Goal: Information Seeking & Learning: Check status

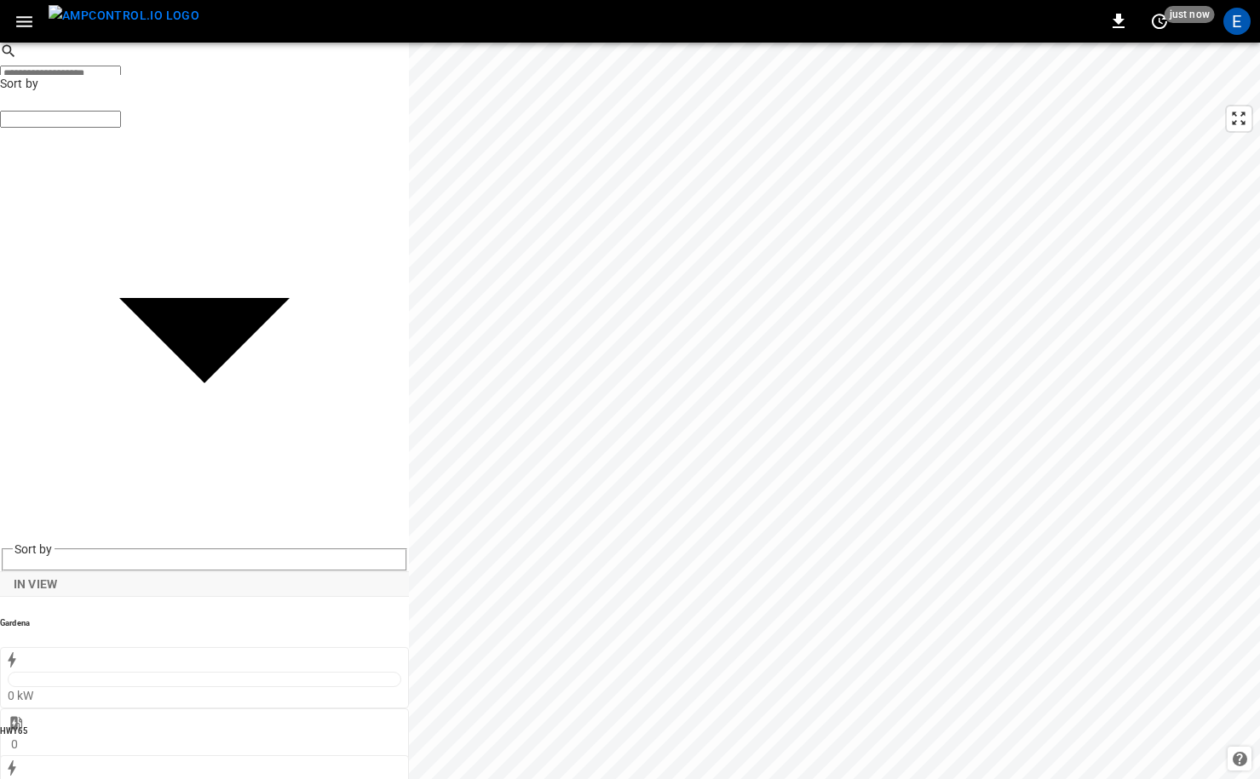
click at [124, 21] on img "menu" at bounding box center [124, 15] width 151 height 21
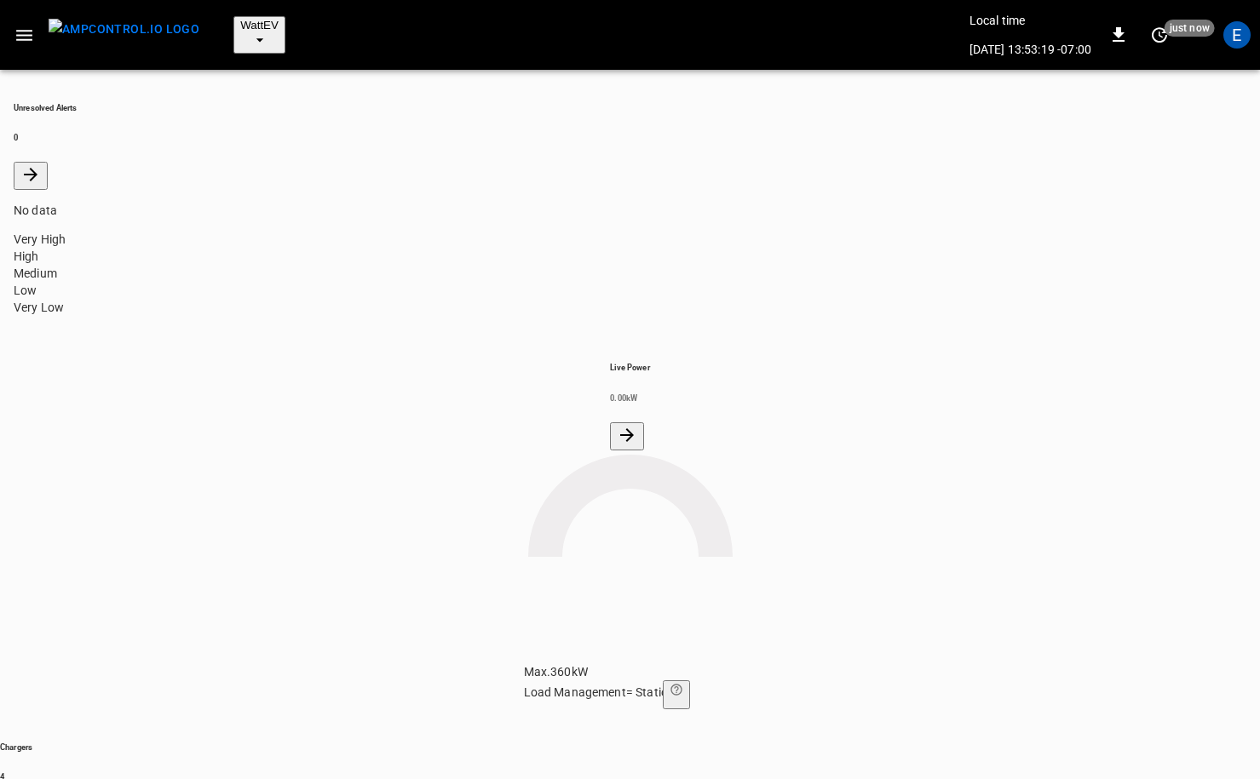
click at [261, 22] on button "WattEV" at bounding box center [259, 34] width 52 height 37
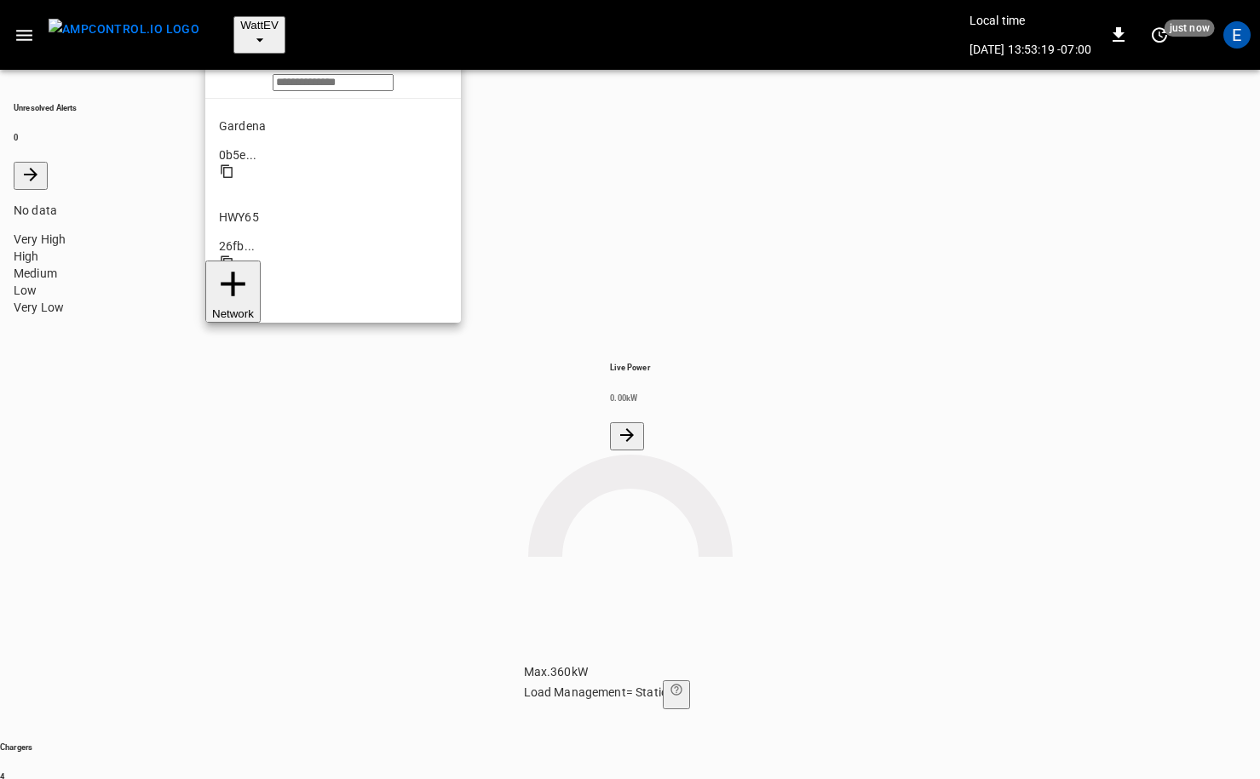
scroll to position [143, 0]
click at [317, 502] on li "SanB 5792 ..." at bounding box center [333, 547] width 256 height 91
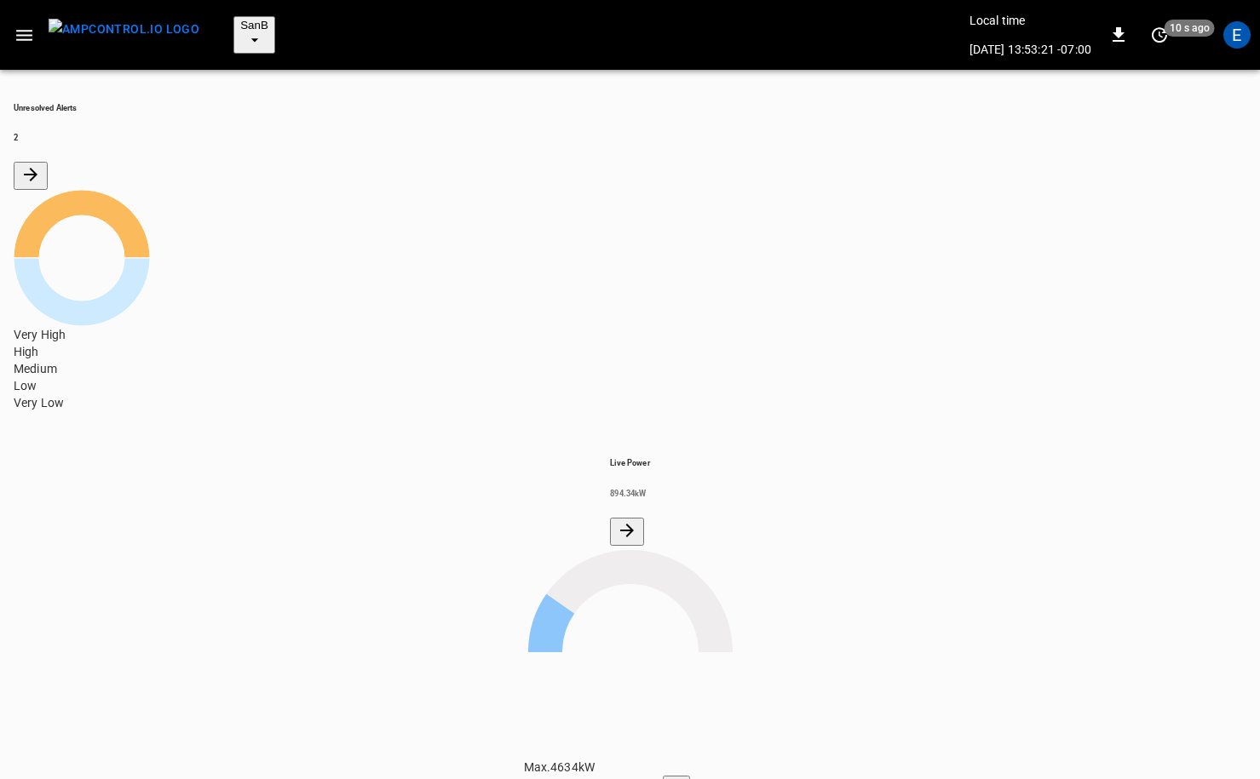
scroll to position [172, 0]
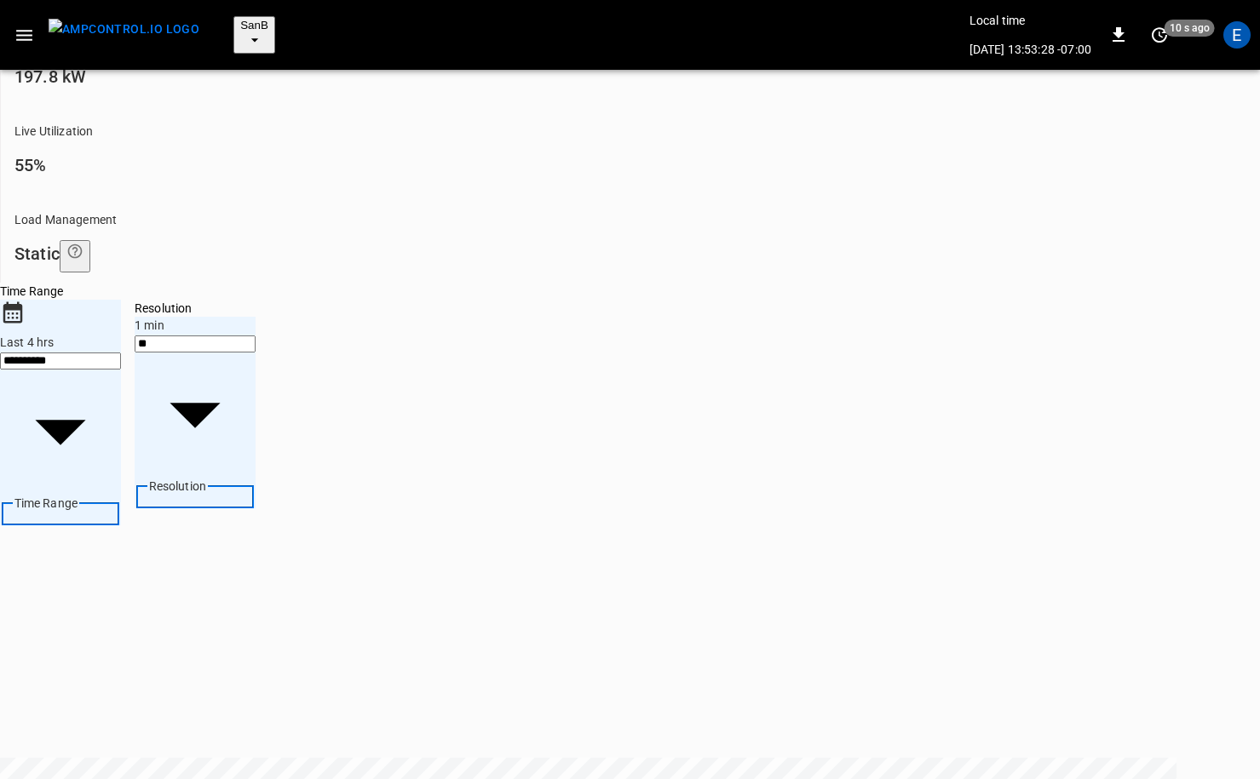
scroll to position [826, 0]
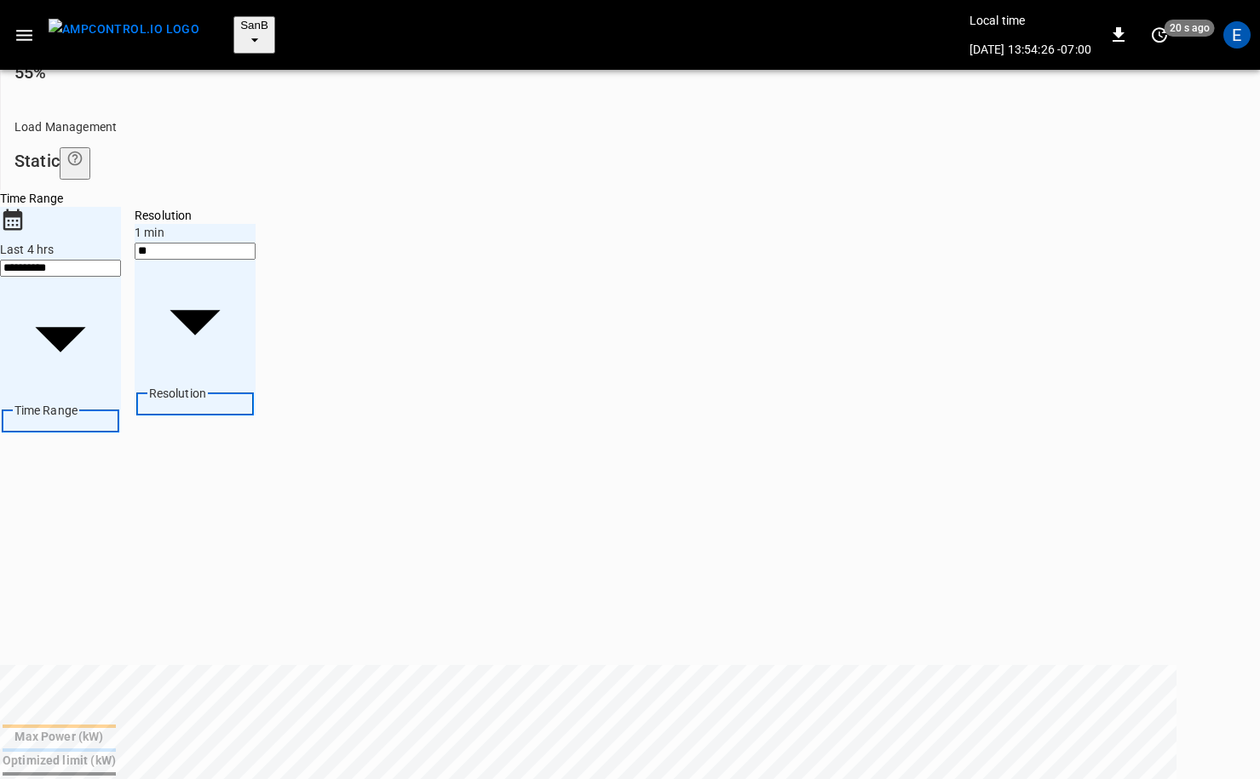
click at [159, 19] on img "menu" at bounding box center [124, 29] width 151 height 21
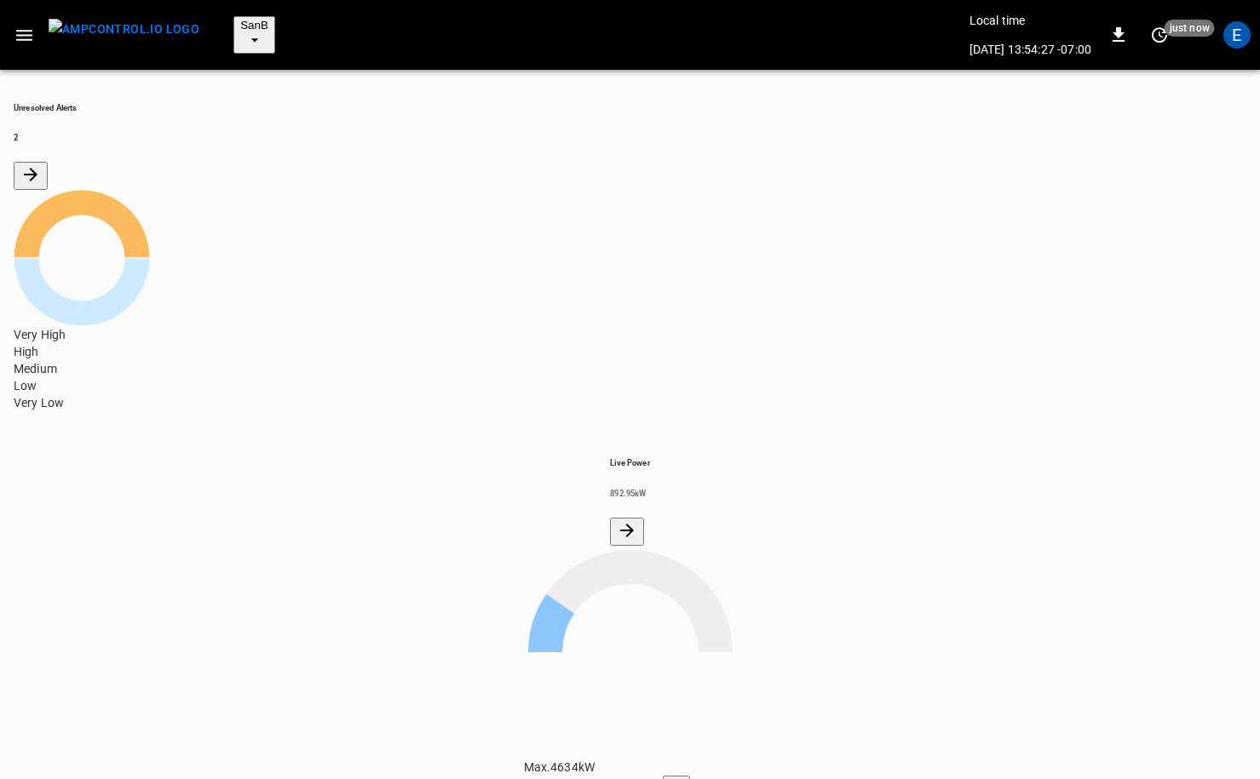
click at [41, 164] on icon "All Alerts" at bounding box center [30, 174] width 20 height 20
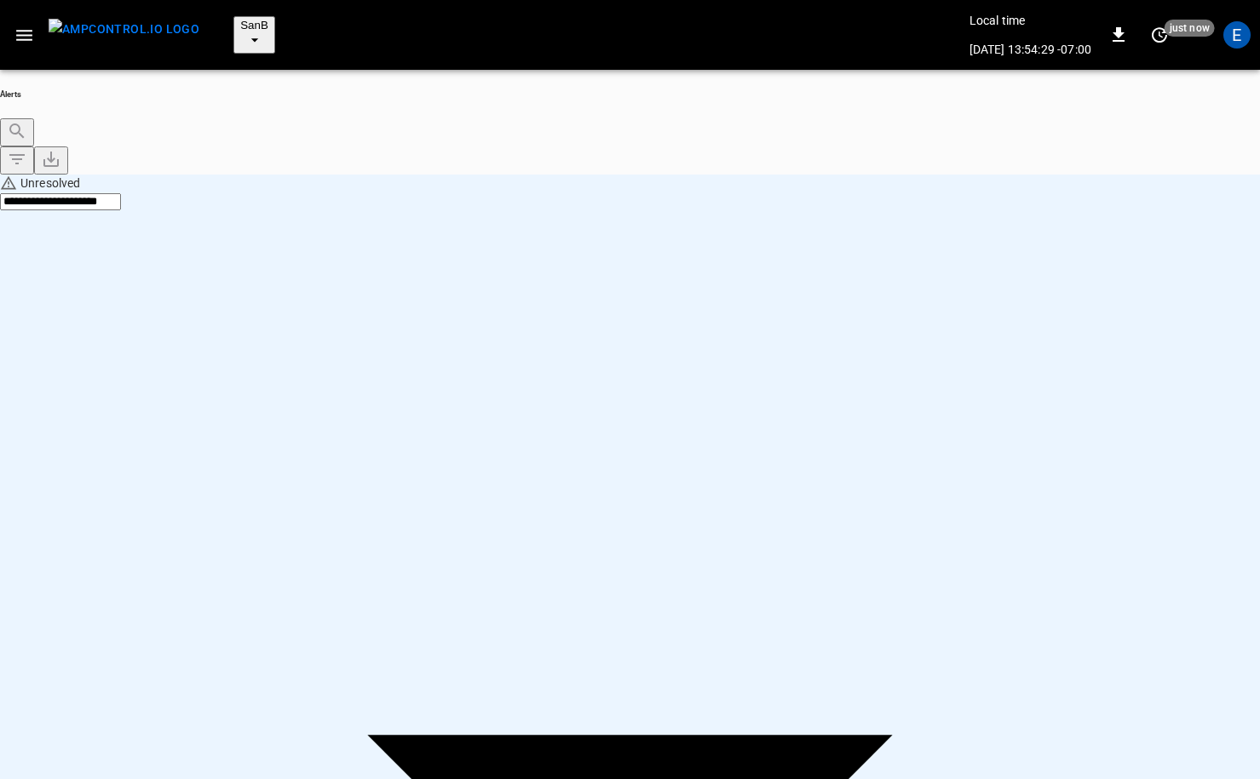
click at [248, 32] on icon "button" at bounding box center [254, 40] width 17 height 17
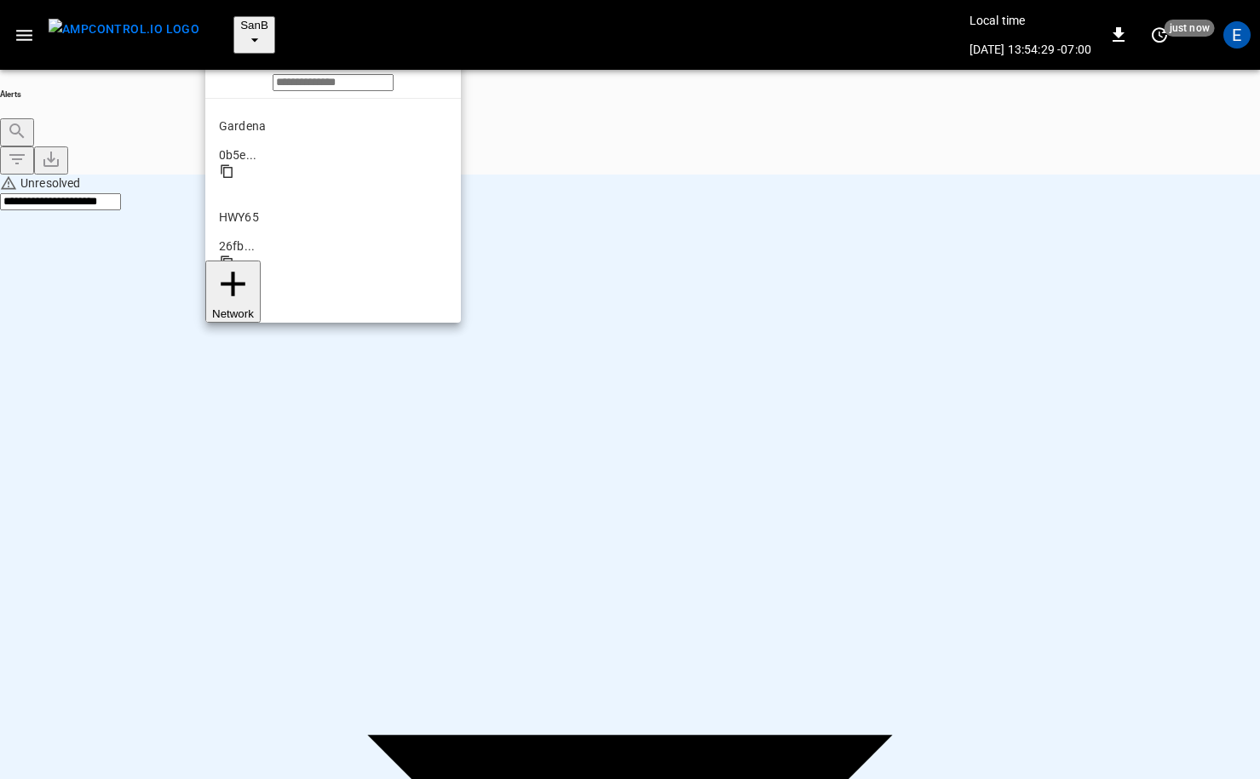
scroll to position [143, 0]
click at [261, 411] on li "PoLB 2670 ..." at bounding box center [333, 456] width 256 height 91
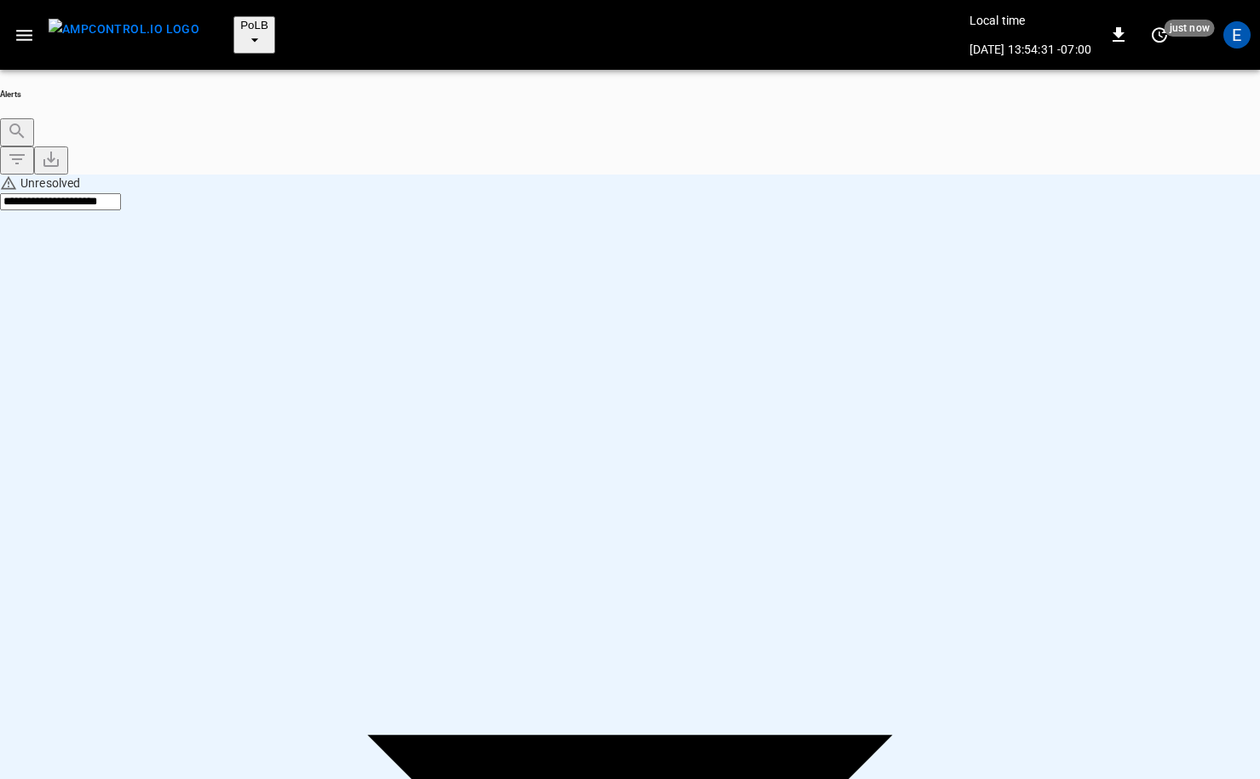
click at [692, 311] on div at bounding box center [630, 389] width 1260 height 779
click at [149, 30] on img "menu" at bounding box center [124, 29] width 151 height 21
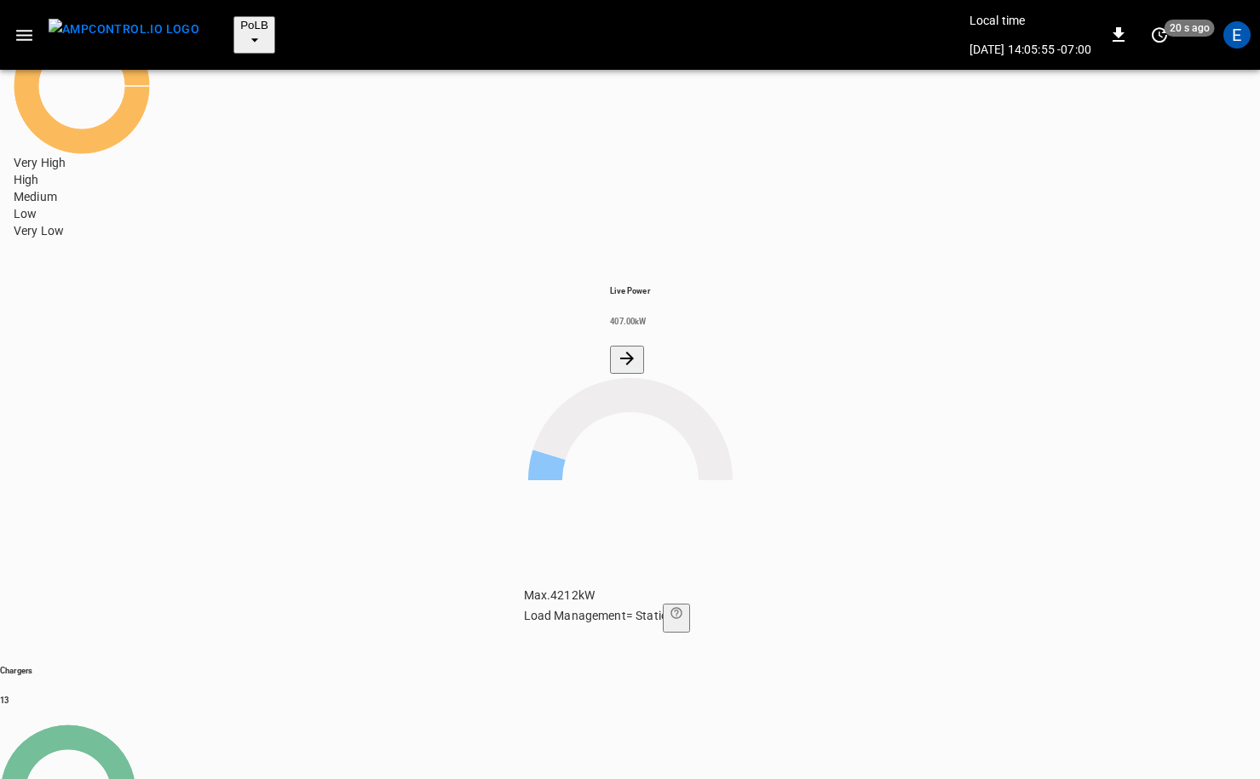
click at [240, 19] on span "PoLB" at bounding box center [254, 25] width 28 height 13
click at [267, 330] on li "SanB 5792 ..." at bounding box center [333, 375] width 256 height 91
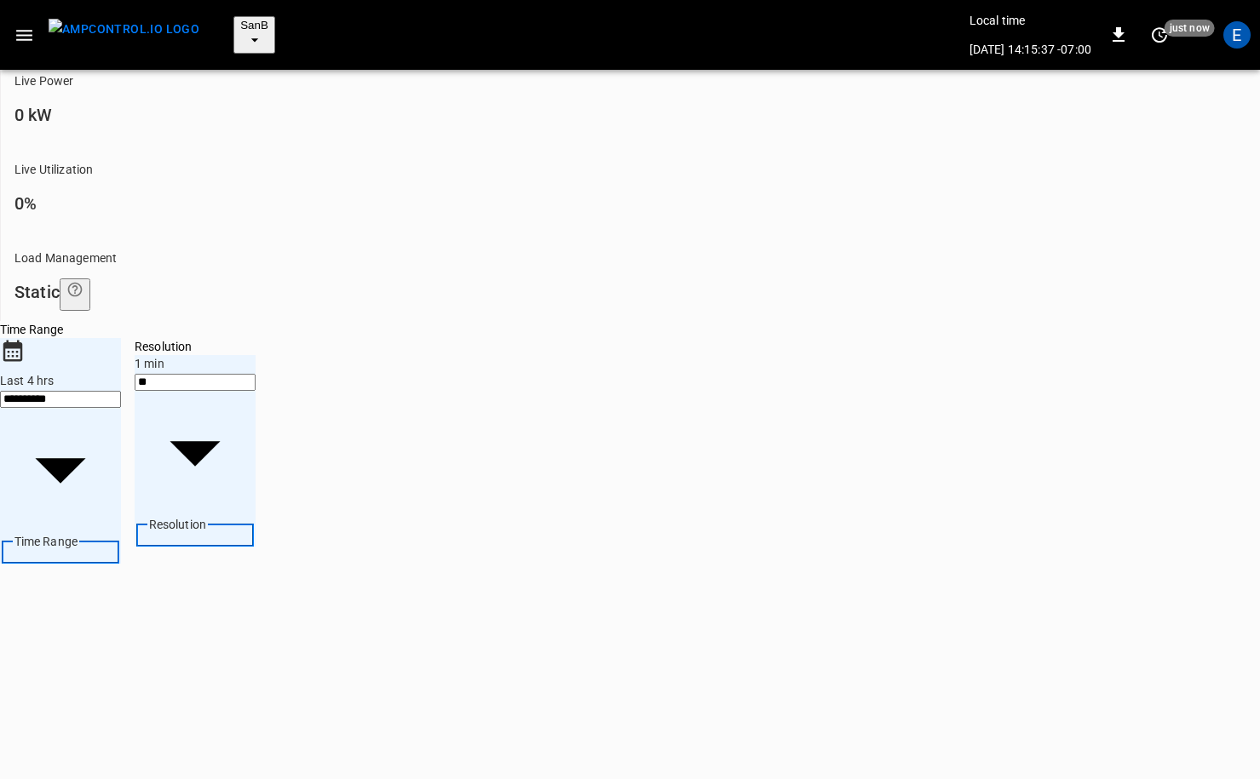
scroll to position [826, 0]
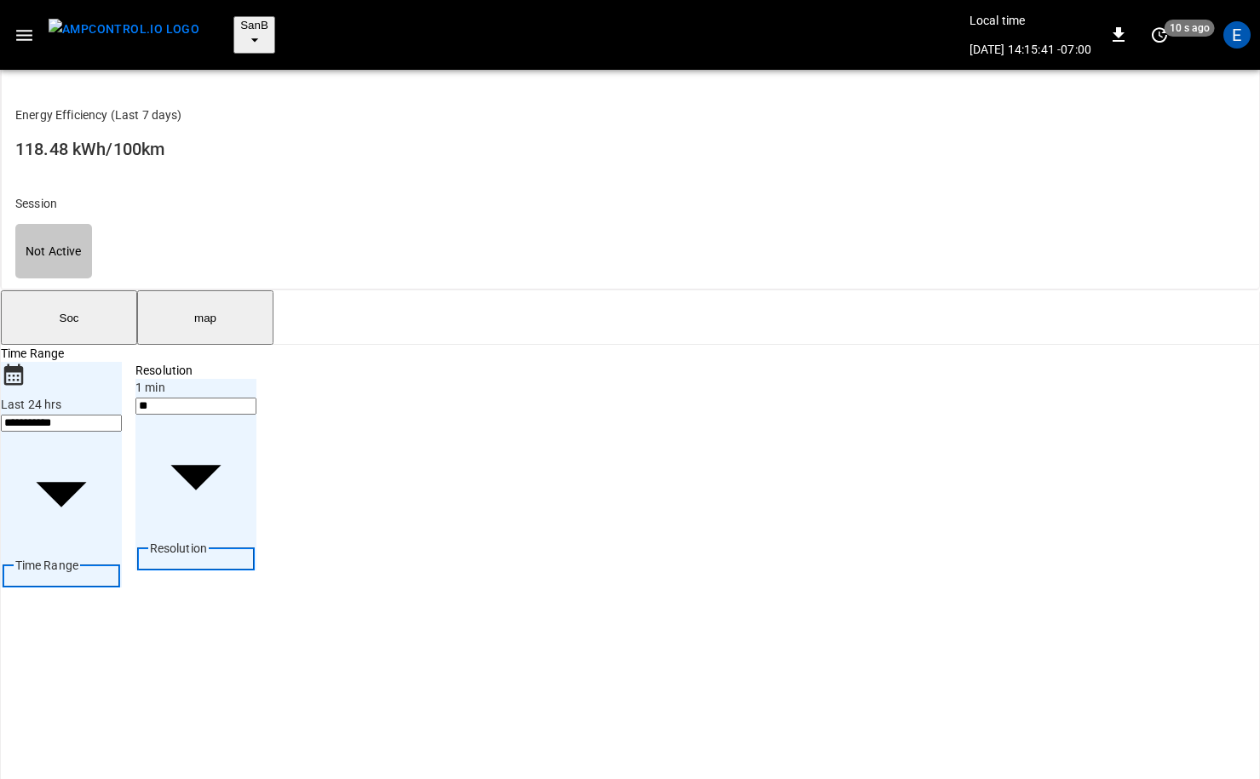
scroll to position [445, 0]
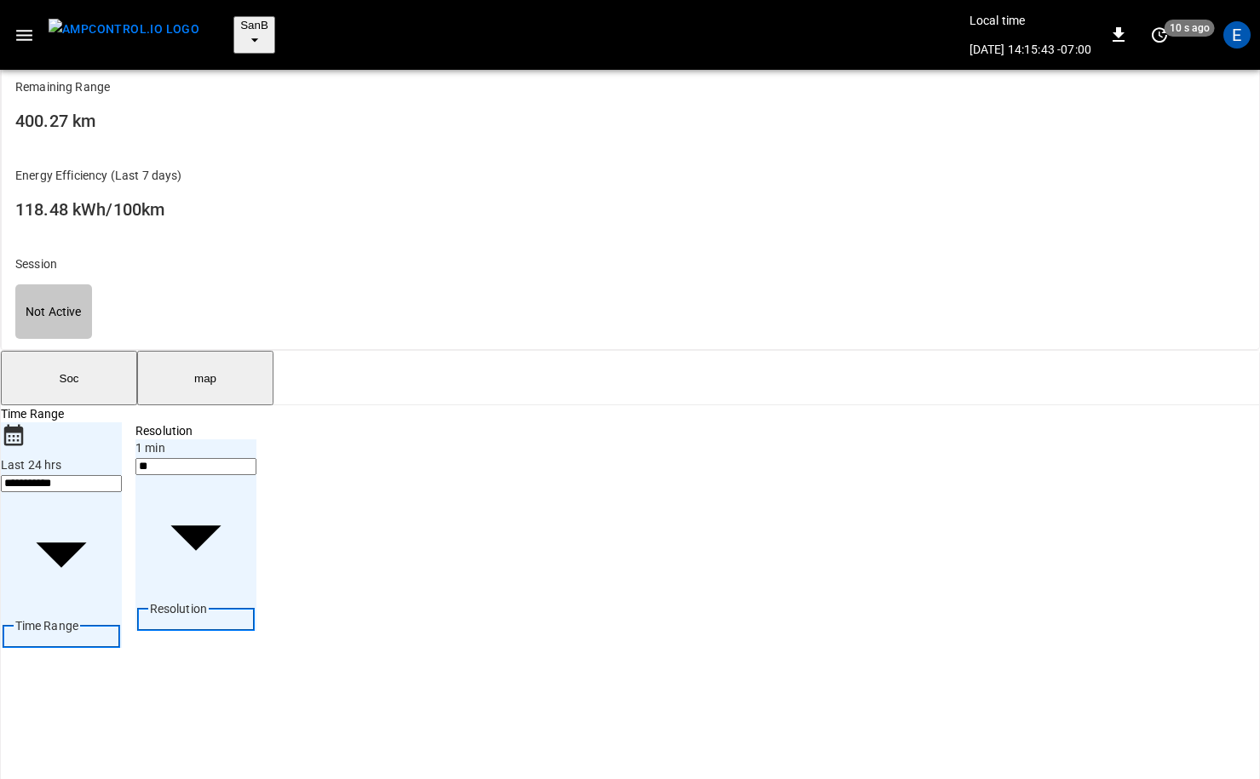
click at [127, 32] on img "menu" at bounding box center [124, 29] width 151 height 21
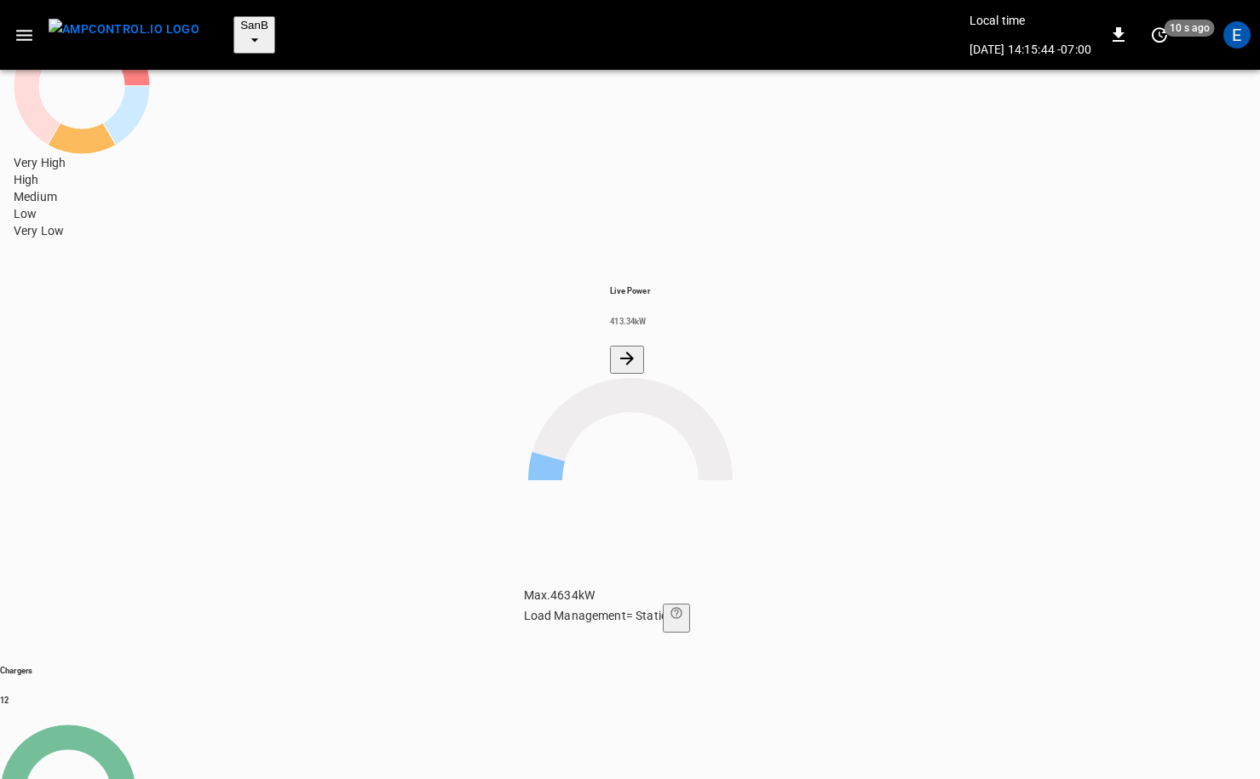
scroll to position [223, 0]
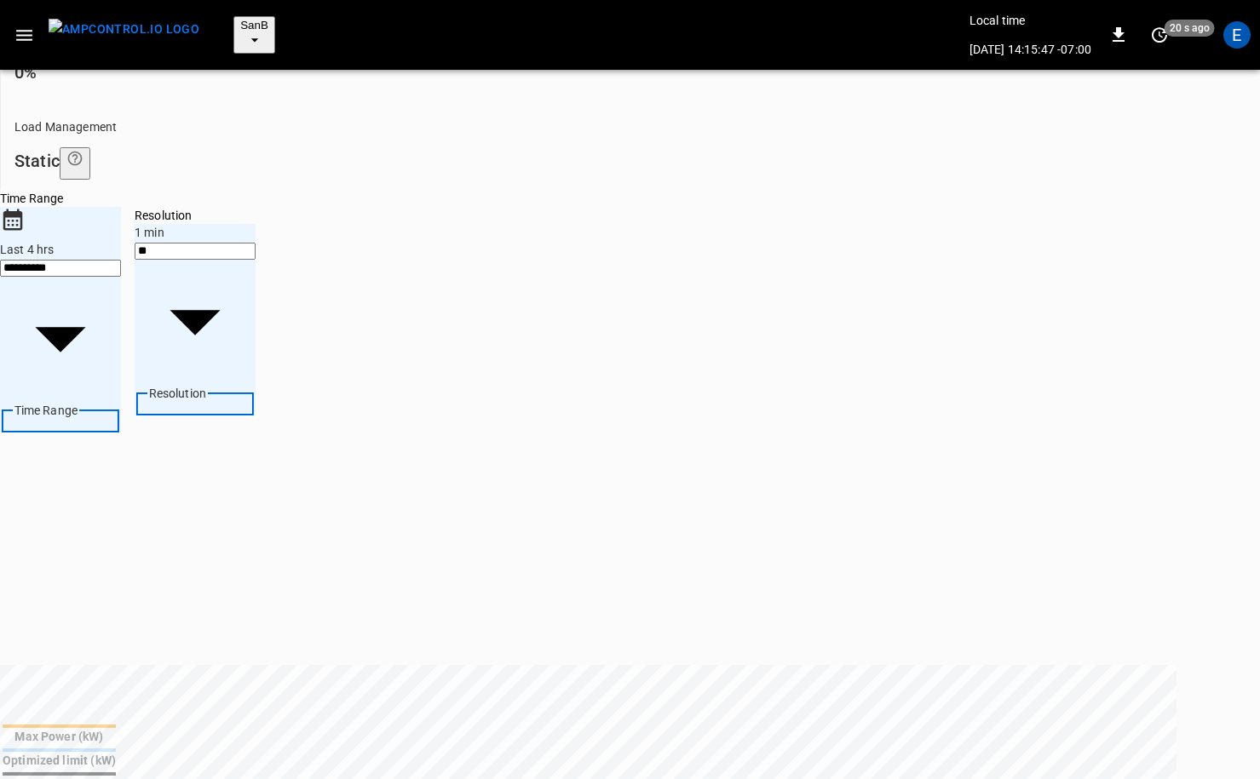
scroll to position [713, 0]
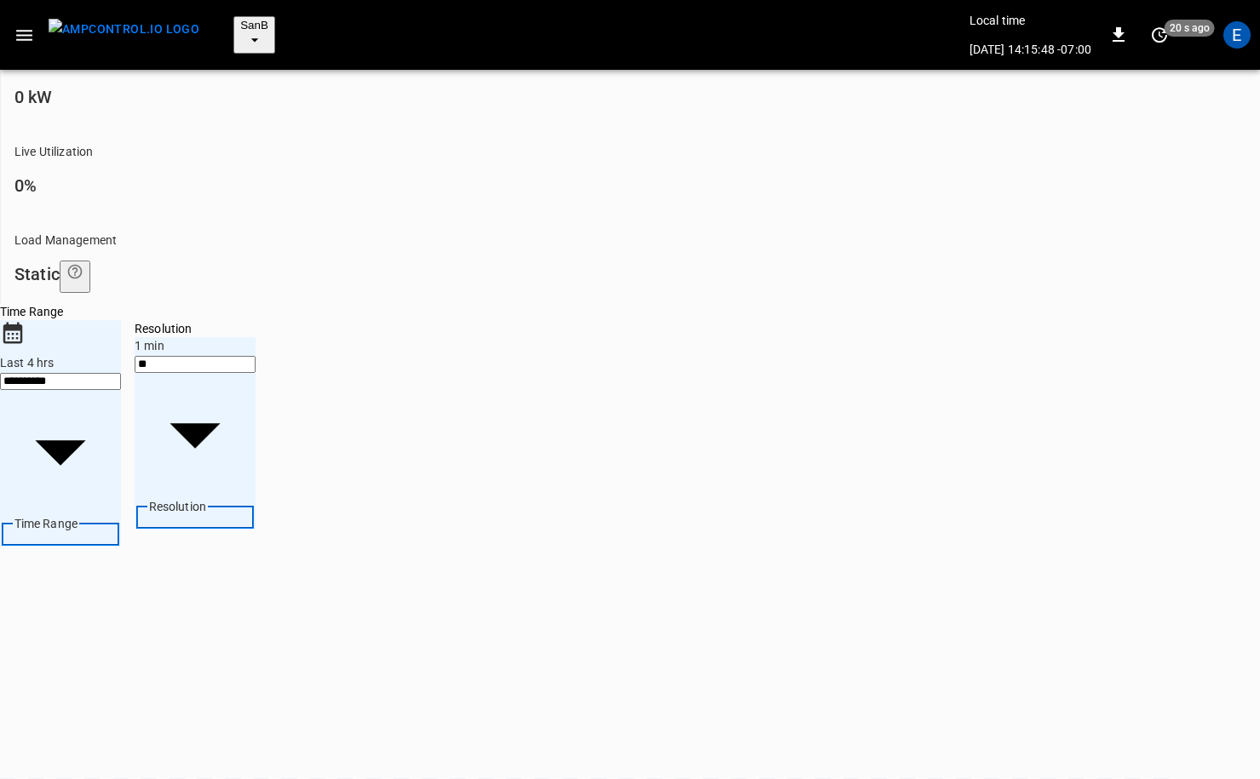
type input "**********"
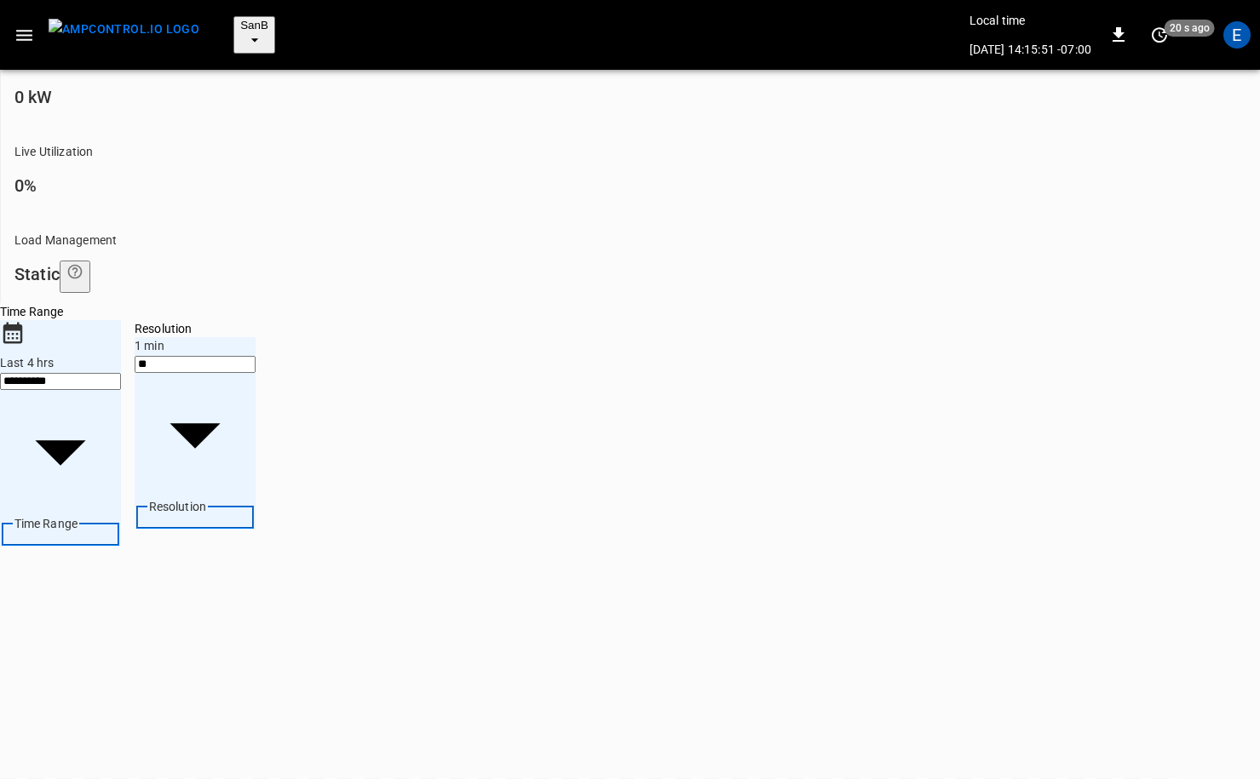
click at [838, 417] on div at bounding box center [630, 389] width 1260 height 779
click at [127, 26] on img "menu" at bounding box center [124, 29] width 151 height 21
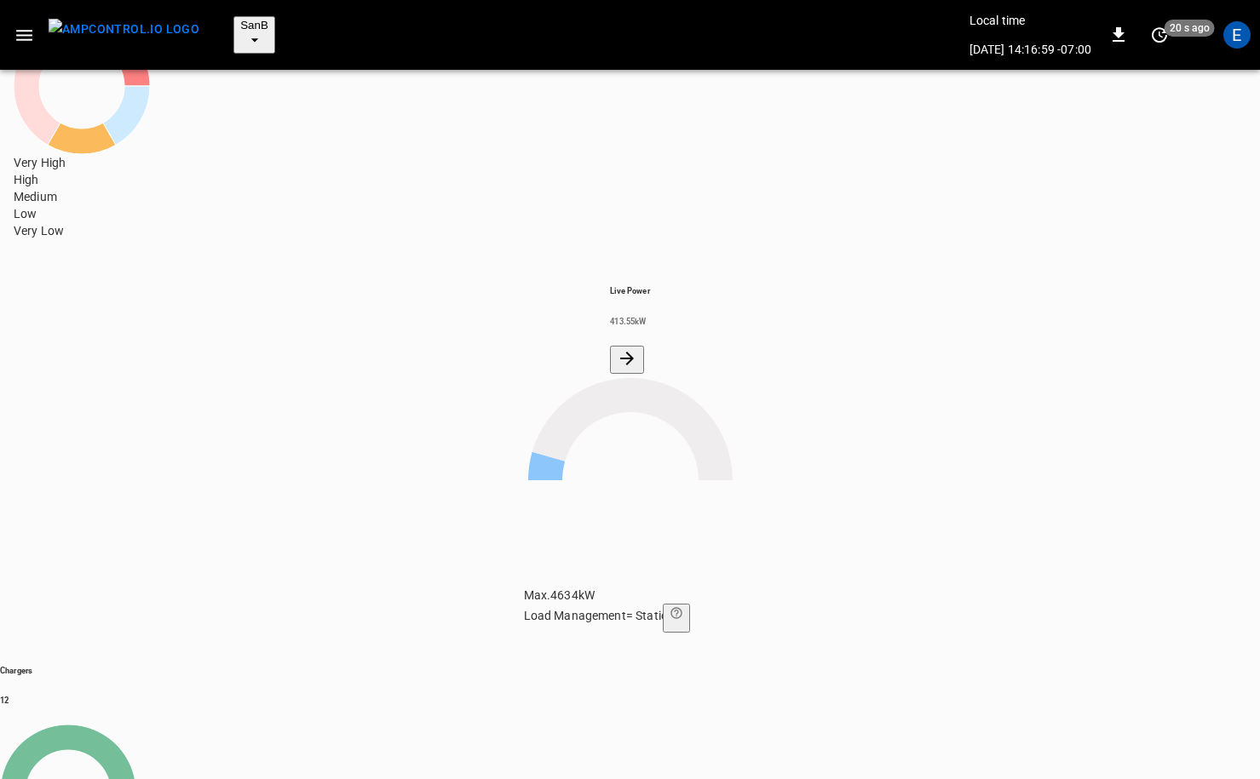
scroll to position [223, 0]
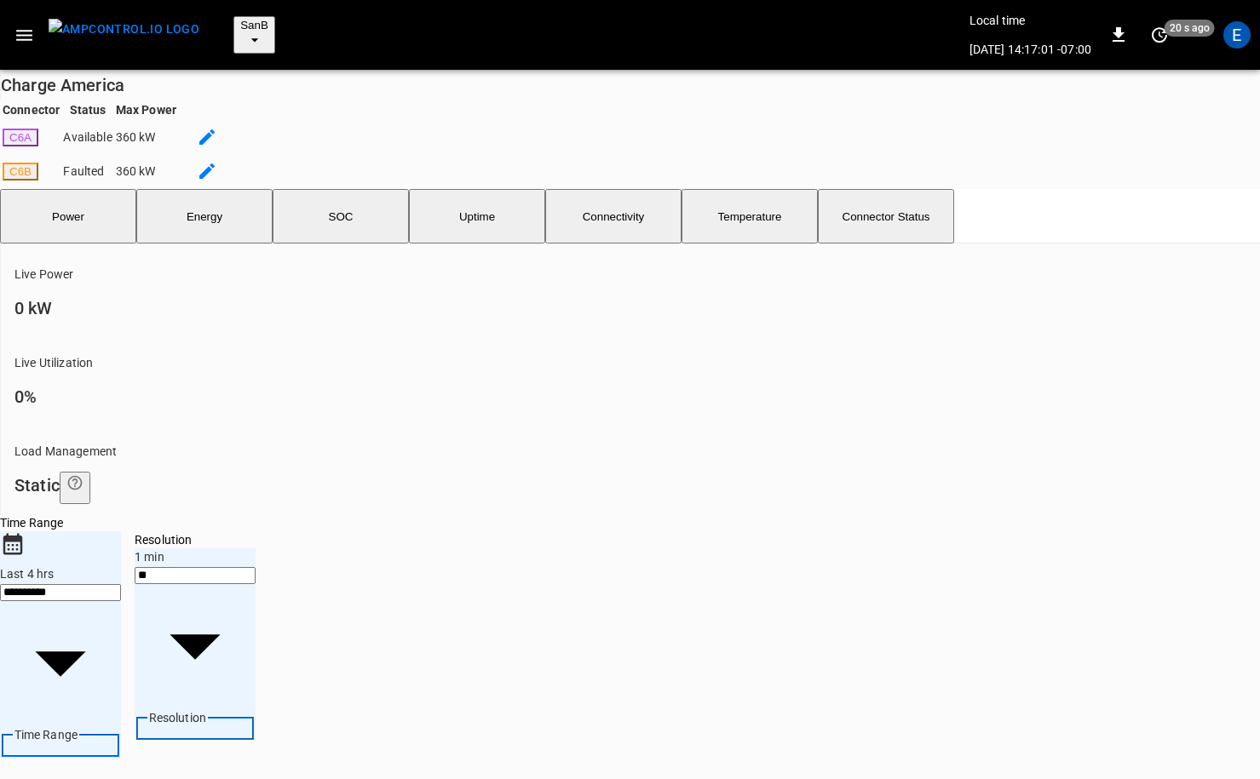
scroll to position [592, 0]
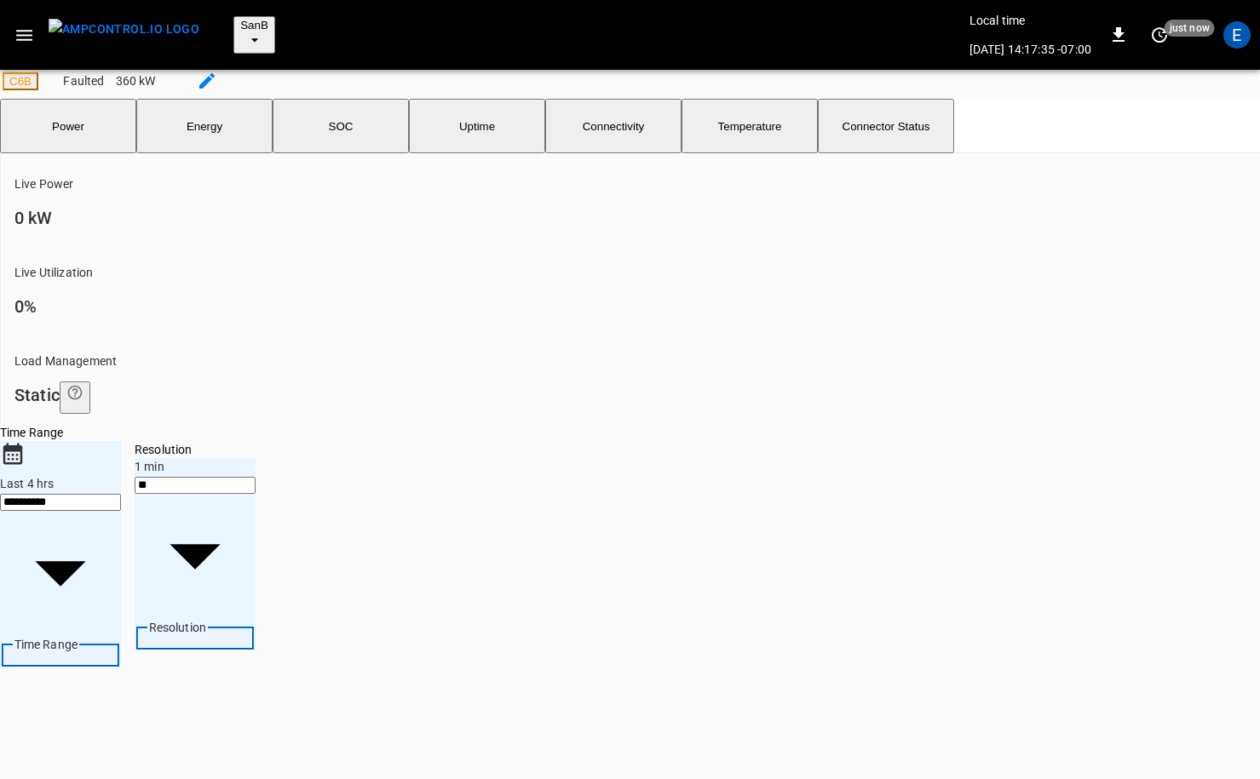
click at [134, 19] on img "menu" at bounding box center [124, 29] width 151 height 21
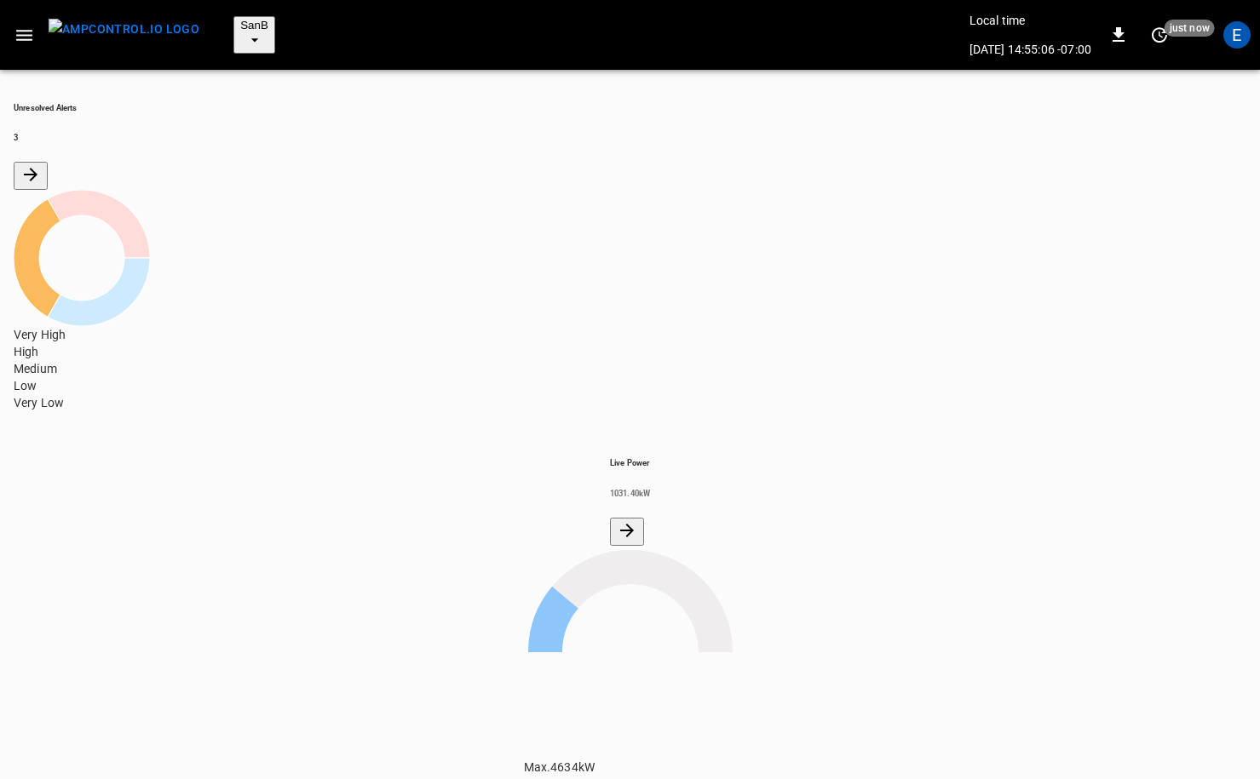
scroll to position [172, 0]
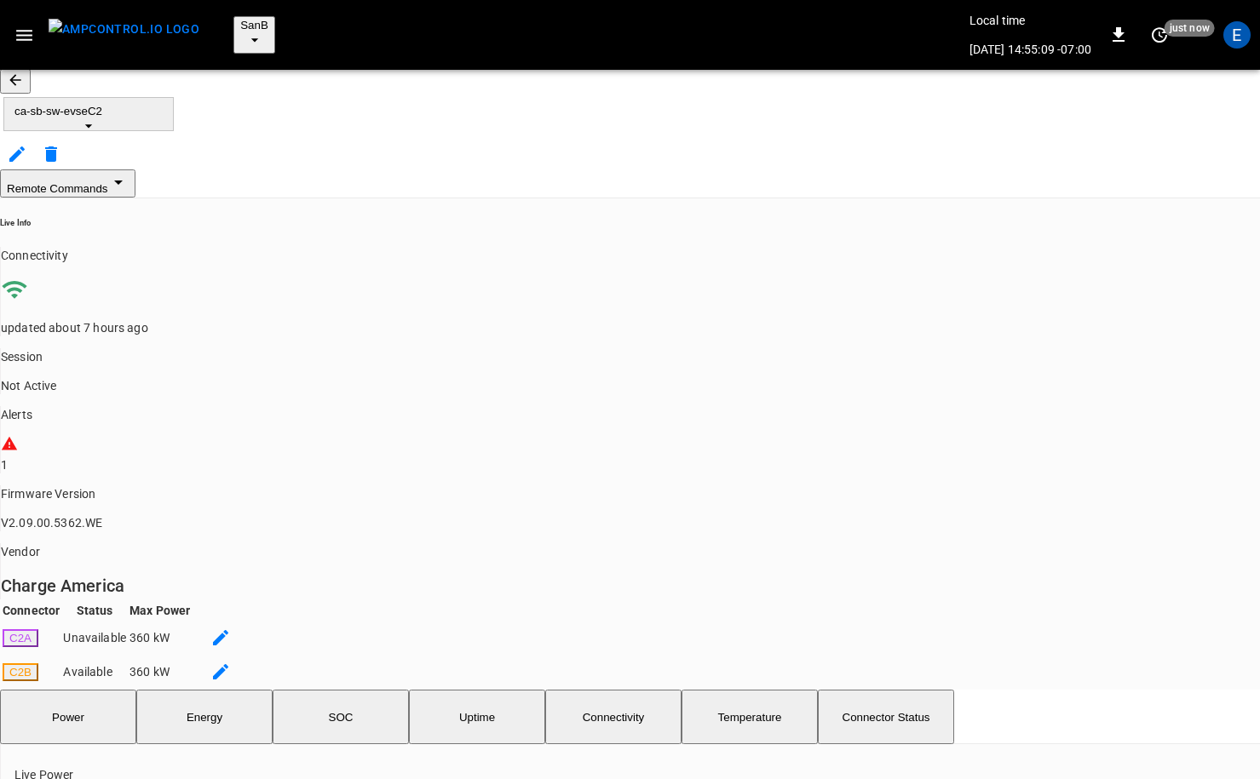
scroll to position [821, 0]
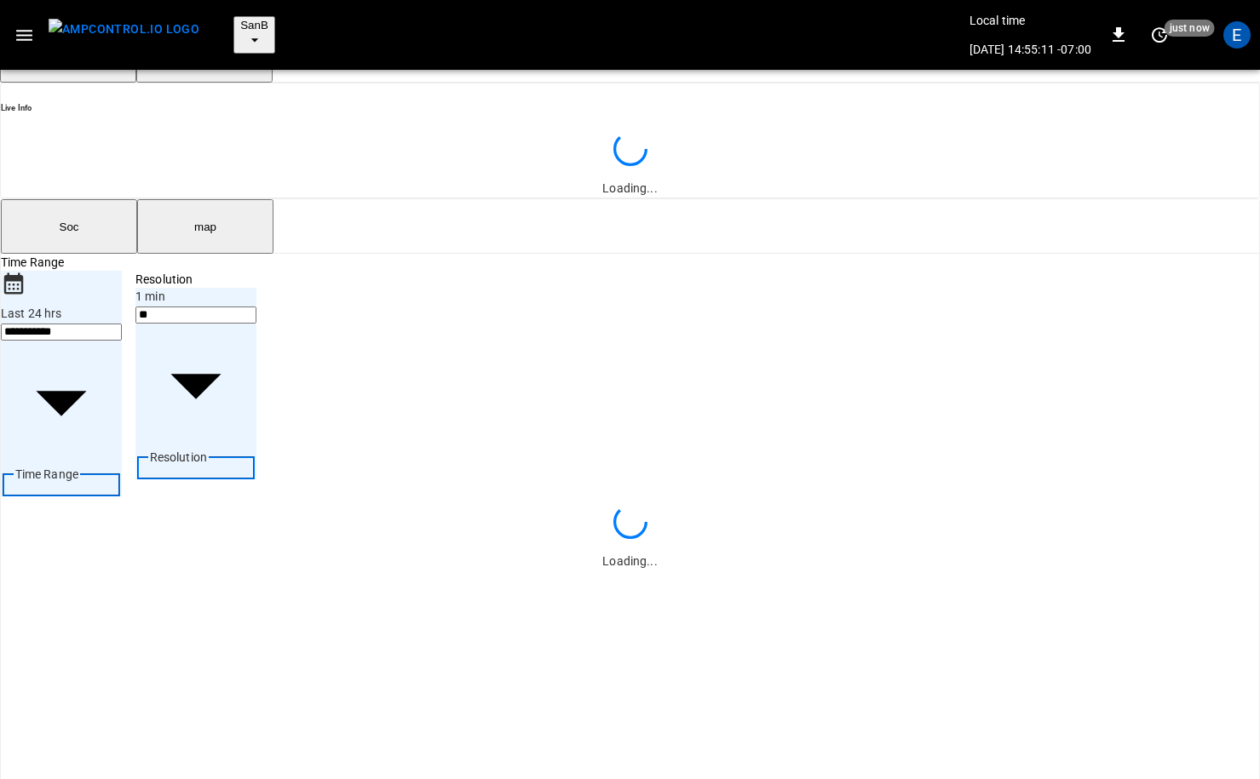
scroll to position [821, 0]
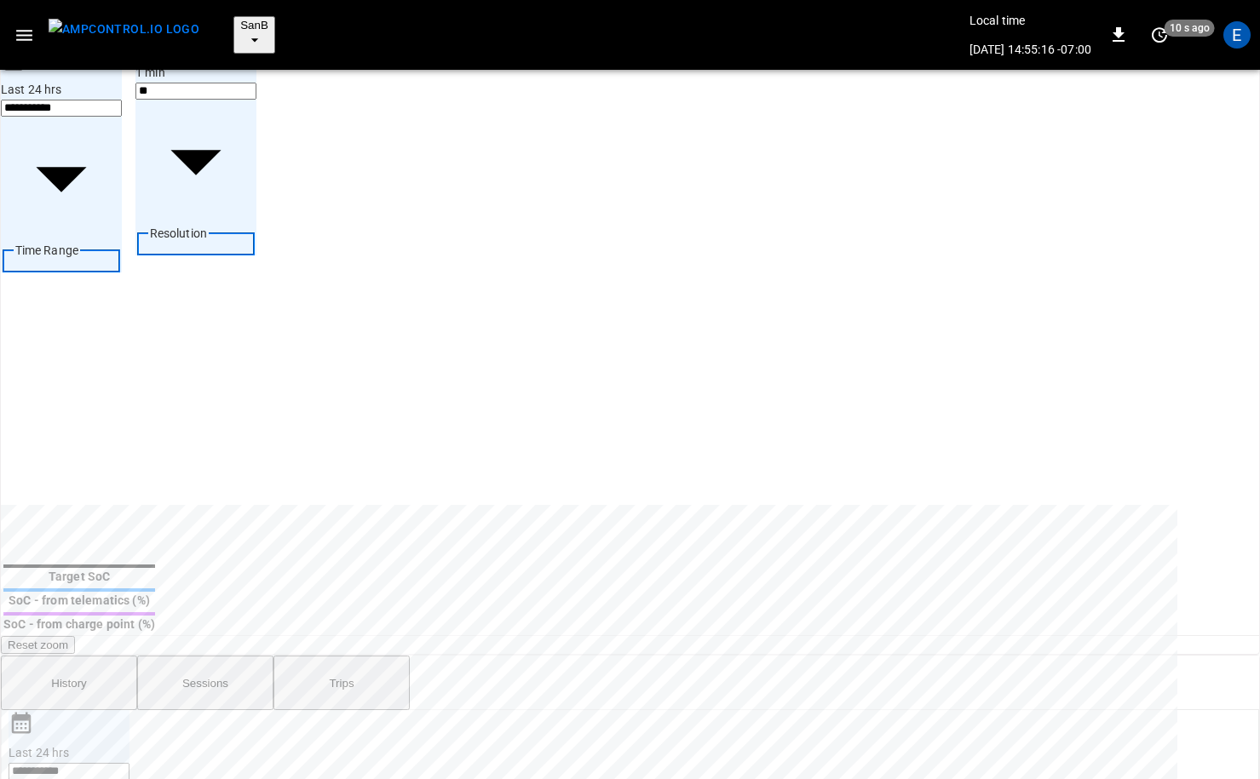
click at [136, 34] on img "menu" at bounding box center [124, 29] width 151 height 21
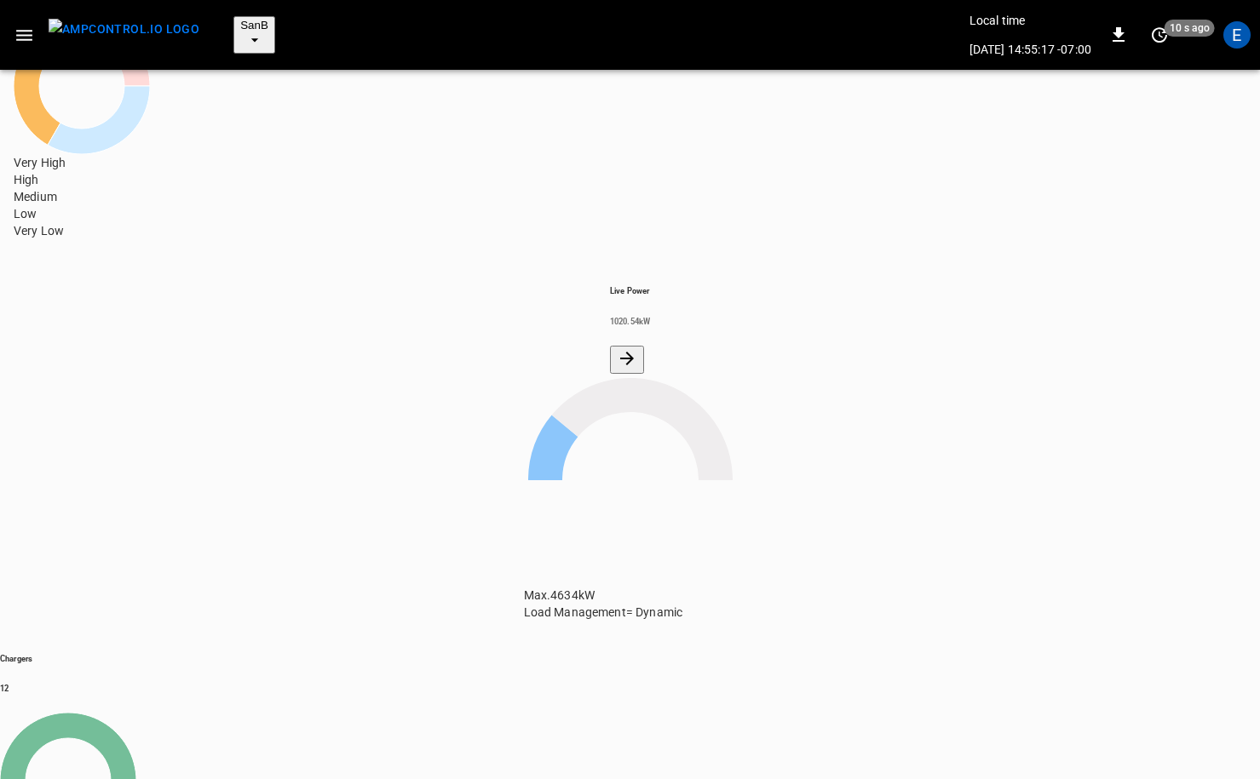
scroll to position [223, 0]
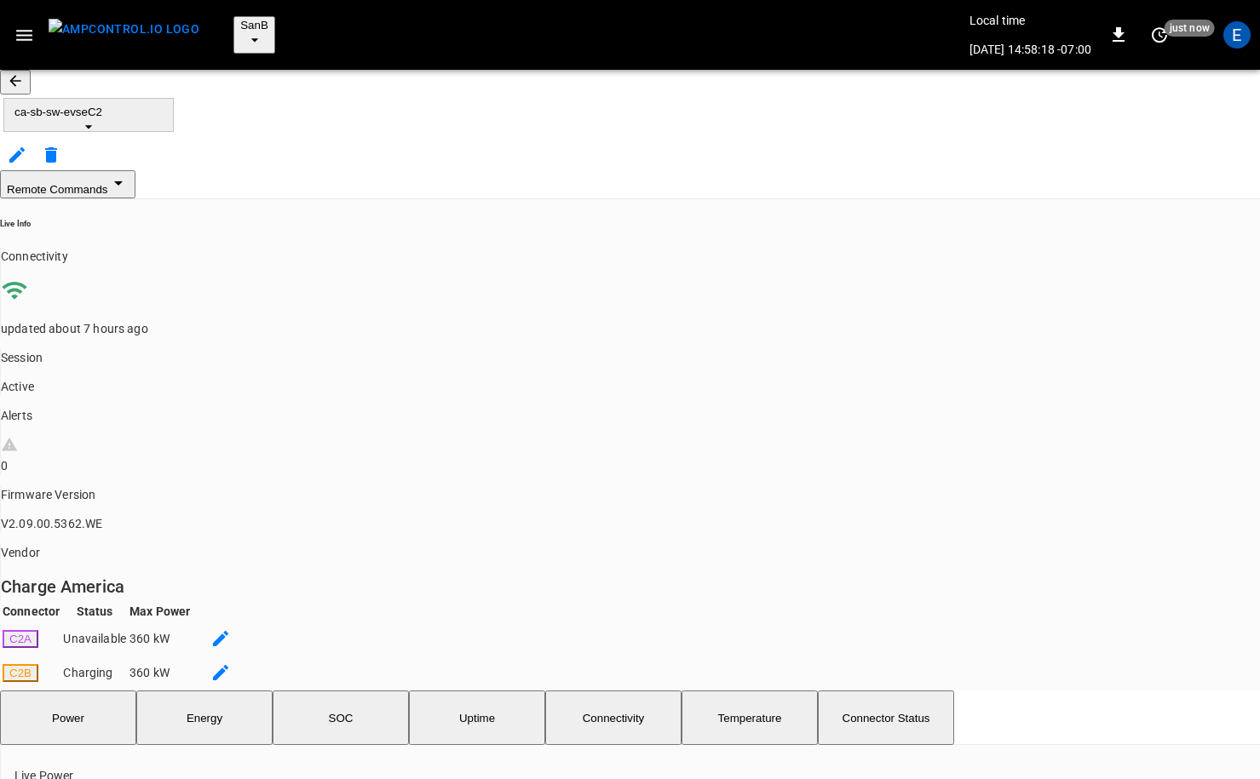
scroll to position [821, 0]
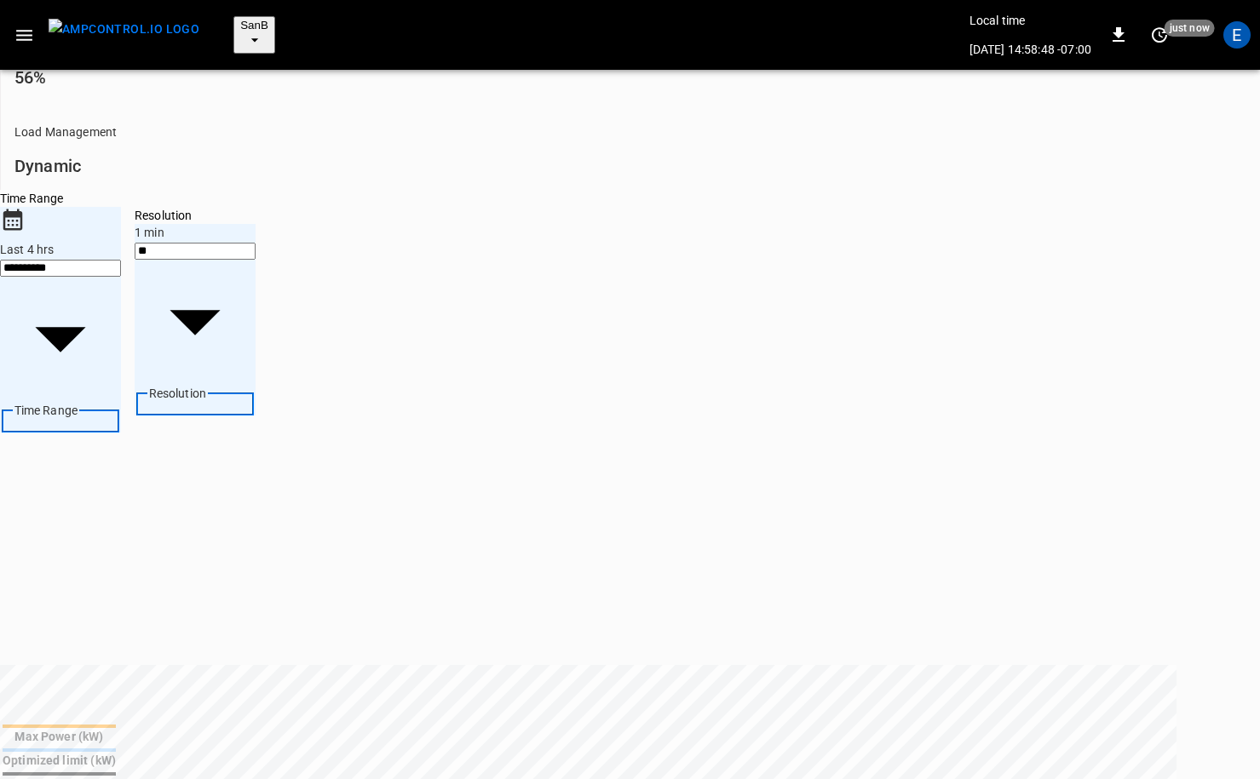
click at [120, 19] on img "menu" at bounding box center [124, 29] width 151 height 21
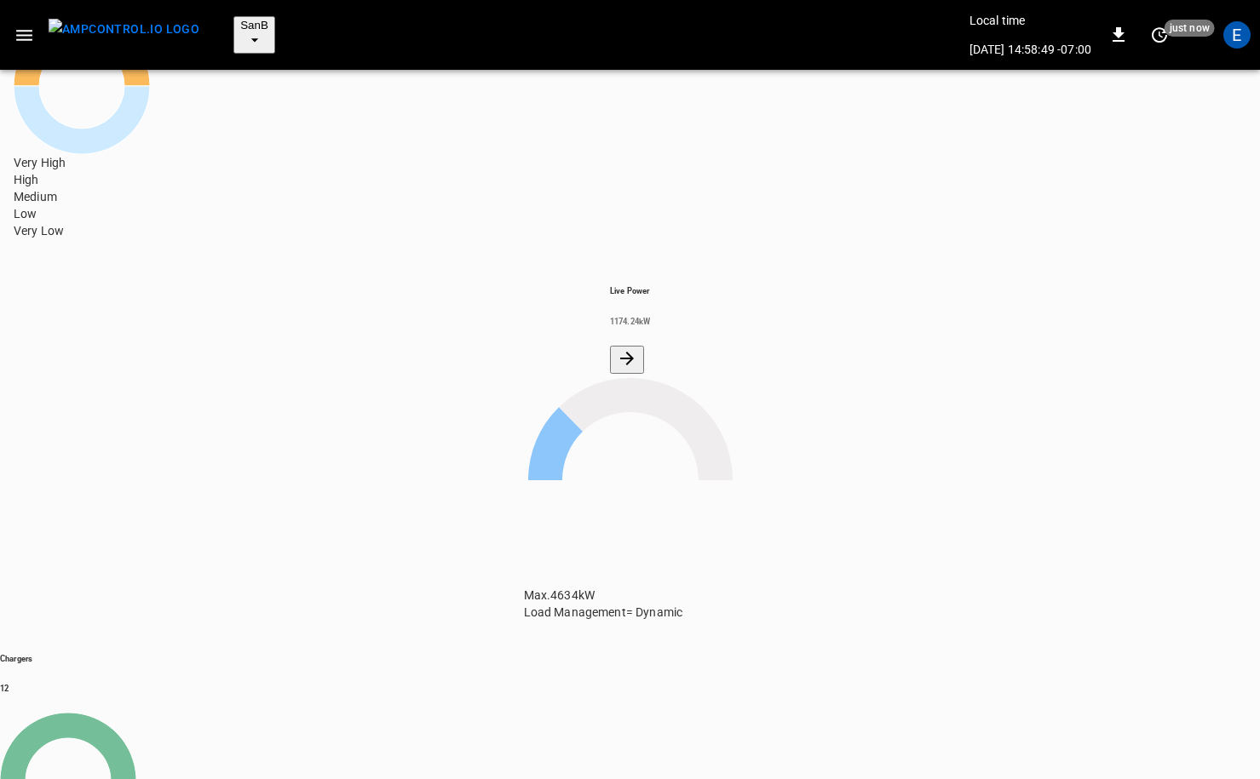
scroll to position [223, 0]
